Goal: Task Accomplishment & Management: Manage account settings

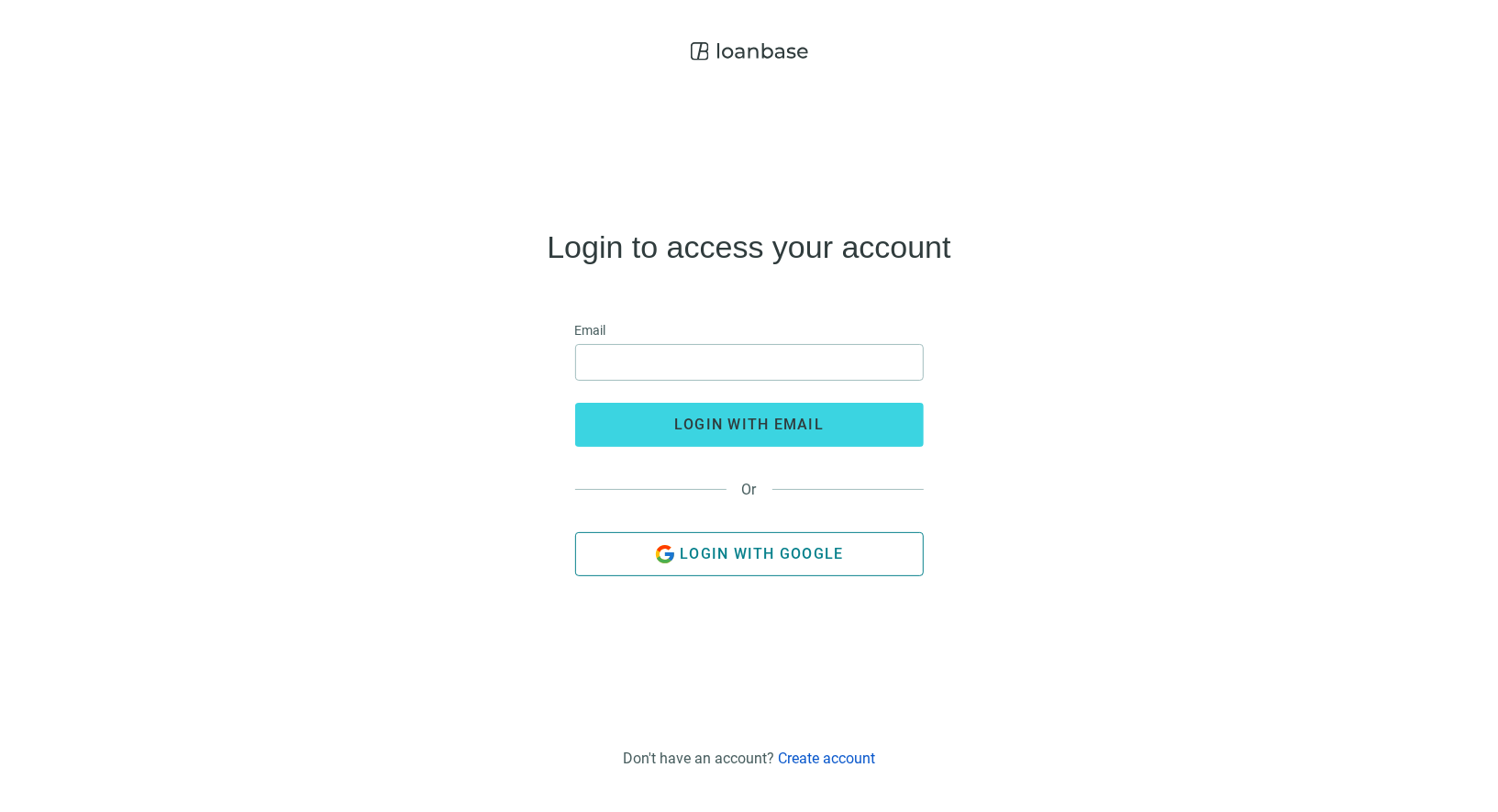
click at [789, 549] on span "Login with Google" at bounding box center [761, 553] width 164 height 18
